Goal: Information Seeking & Learning: Learn about a topic

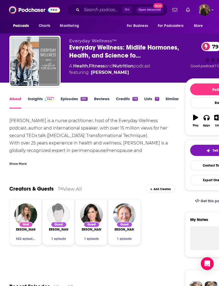
click at [109, 43] on span "Everyday Wellness™" at bounding box center [92, 40] width 47 height 5
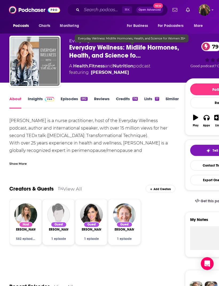
click at [74, 49] on span "Everyday Wellness: Midlife Hormones, Health, and Science fo…" at bounding box center [127, 51] width 116 height 16
click at [98, 52] on span "Everyday Wellness: Midlife Hormones, Health, and Science fo…" at bounding box center [127, 51] width 116 height 16
click at [81, 47] on span "Everyday Wellness: Midlife Hormones, Health, and Science fo…" at bounding box center [127, 51] width 116 height 16
click at [81, 45] on span "Everyday Wellness: Midlife Hormones, Health, and Science fo…" at bounding box center [127, 51] width 116 height 16
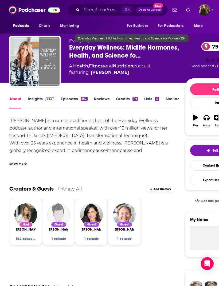
click at [75, 49] on span "Everyday Wellness: Midlife Hormones, Health, and Science fo…" at bounding box center [127, 51] width 116 height 16
click at [87, 48] on span "Everyday Wellness: Midlife Hormones, Health, and Science fo…" at bounding box center [127, 51] width 116 height 16
click at [95, 52] on span "Everyday Wellness: Midlife Hormones, Health, and Science fo…" at bounding box center [127, 51] width 116 height 16
click at [92, 48] on span "Everyday Wellness: Midlife Hormones, Health, and Science fo…" at bounding box center [127, 51] width 116 height 16
click at [90, 49] on span "Everyday Wellness: Midlife Hormones, Health, and Science fo…" at bounding box center [127, 51] width 116 height 16
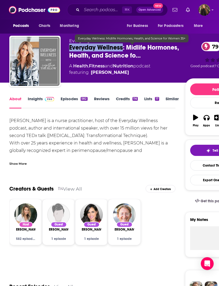
copy h1 "Everyday Wellness"
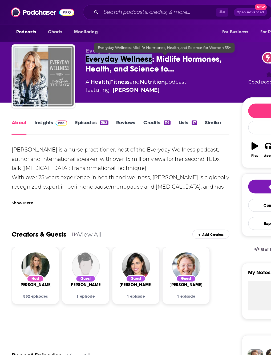
click at [168, 157] on div "Show More" at bounding box center [97, 161] width 176 height 9
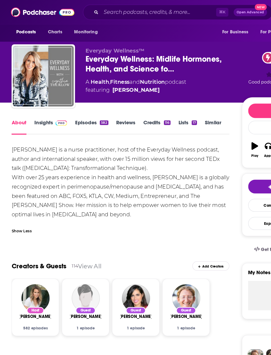
click at [43, 100] on span at bounding box center [48, 98] width 11 height 5
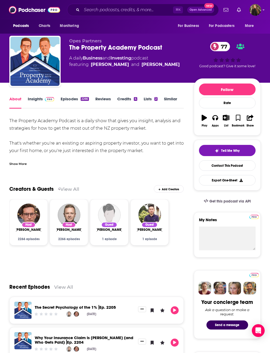
click at [38, 98] on link "Insights" at bounding box center [41, 102] width 26 height 12
